Goal: Find specific page/section: Find specific page/section

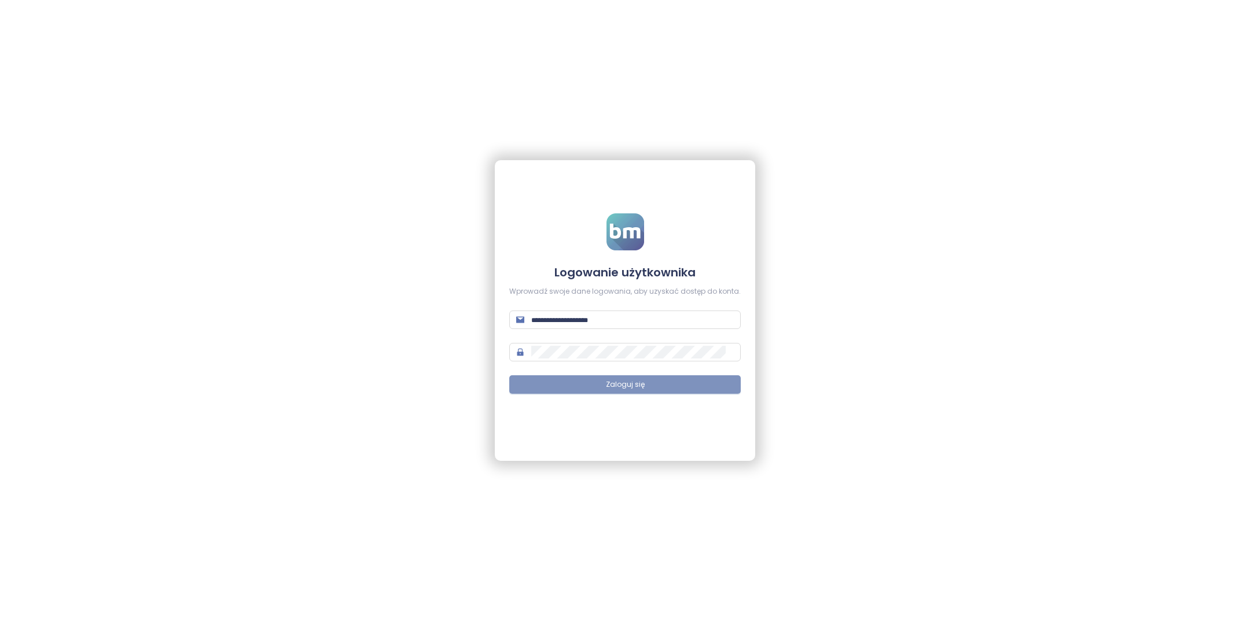
type input "**********"
click at [620, 393] on button "Zaloguj się" at bounding box center [624, 384] width 231 height 19
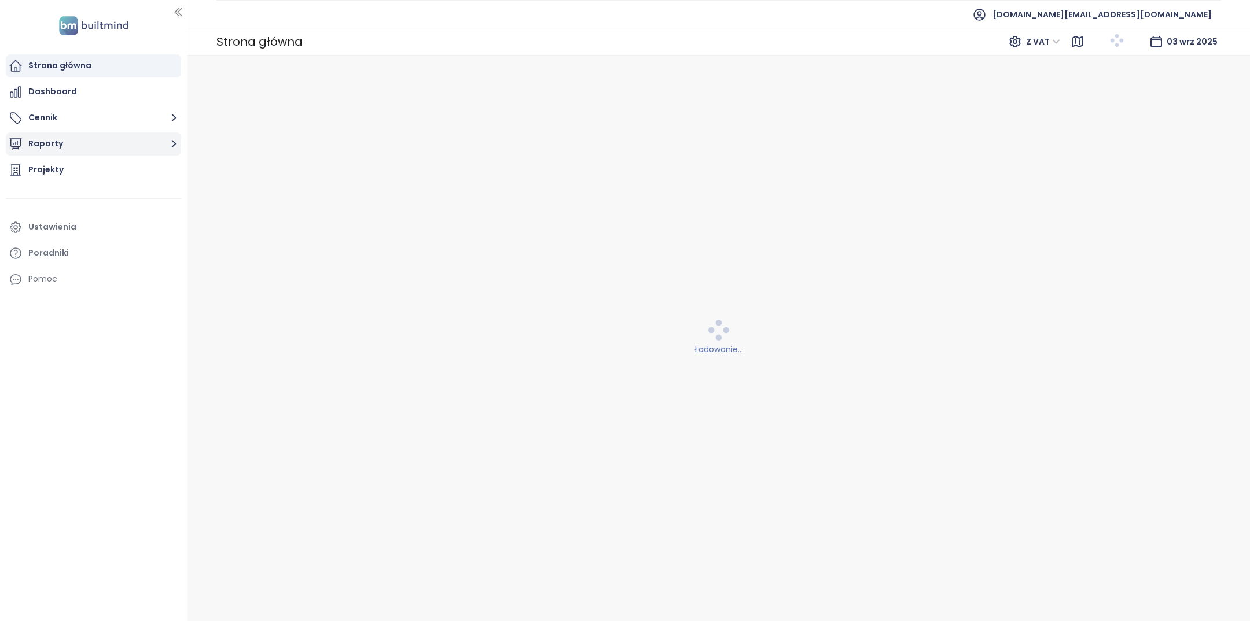
click at [111, 145] on button "Raporty" at bounding box center [93, 143] width 175 height 23
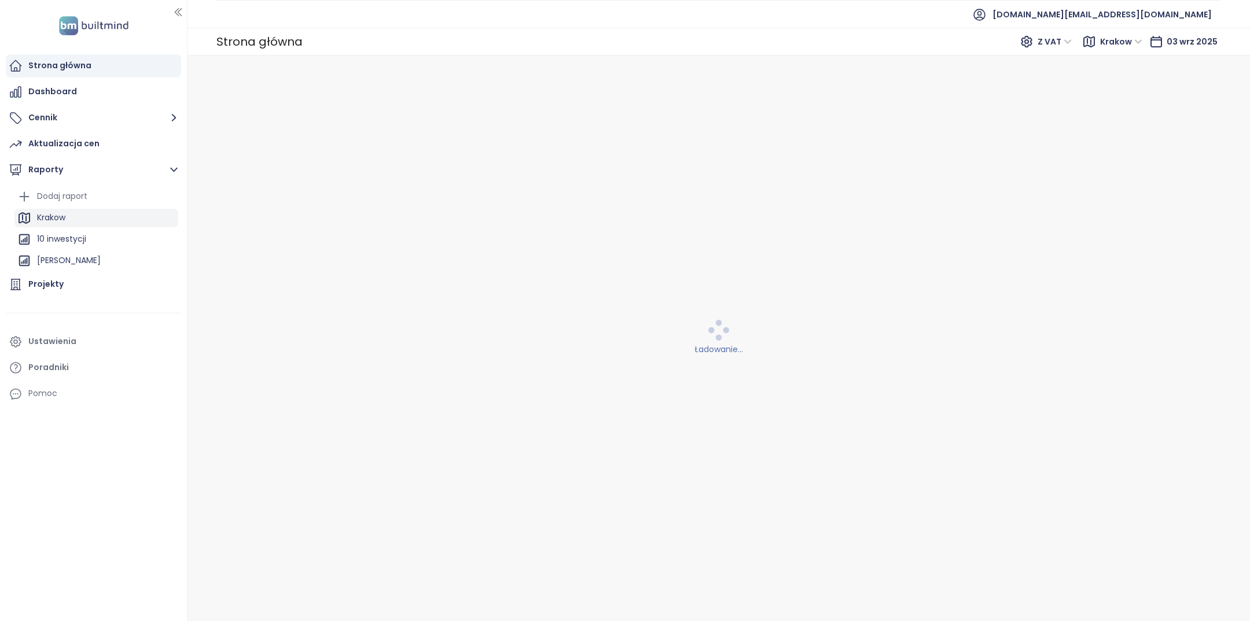
click at [101, 211] on div "Krakow" at bounding box center [96, 218] width 164 height 19
